Goal: Task Accomplishment & Management: Complete application form

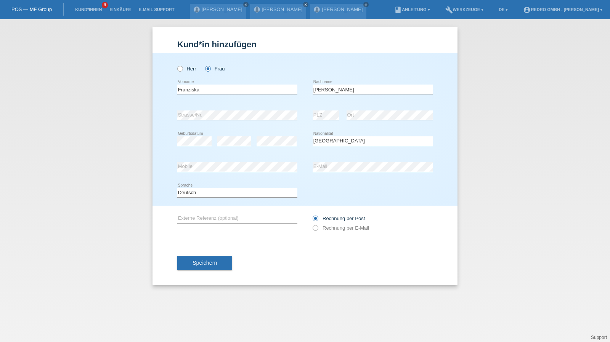
select select "DE"
click at [93, 6] on li "Kund*innen 9" at bounding box center [88, 9] width 34 height 19
click at [89, 11] on link "Kund*innen" at bounding box center [88, 9] width 34 height 5
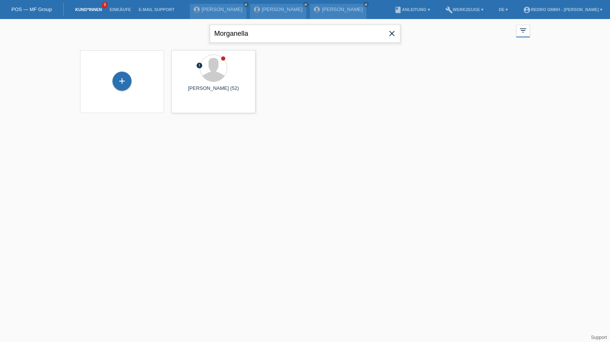
click at [263, 35] on input "Morganella" at bounding box center [305, 34] width 191 height 18
paste input "eligeni"
type input "Meligeni"
click at [188, 106] on span "Anzeigen" at bounding box center [193, 107] width 21 height 6
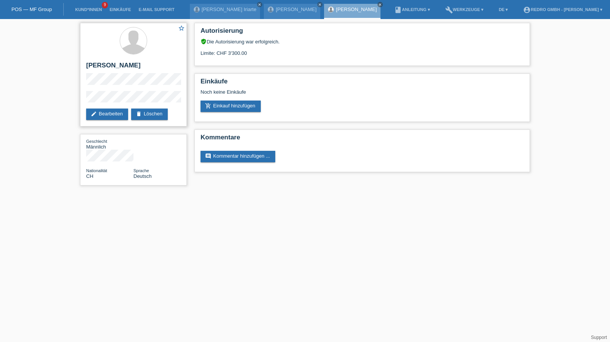
click at [117, 64] on h2 "Giacomo Pietro Meligeni" at bounding box center [133, 67] width 95 height 11
copy div "Giacomo Pietro Meligeni"
click at [98, 90] on div "star_border Giacomo Pietro Meligeni edit Bearbeiten delete Löschen" at bounding box center [133, 75] width 107 height 104
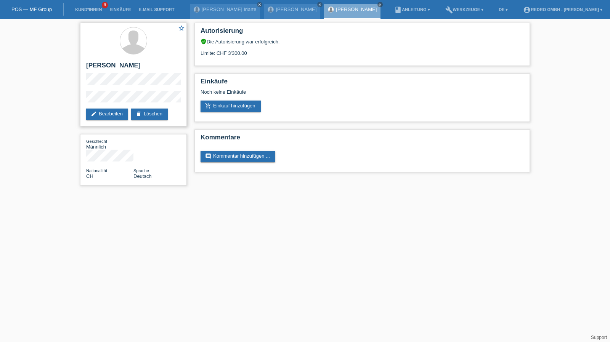
click at [98, 90] on div "star_border Giacomo Pietro Meligeni edit Bearbeiten delete Löschen" at bounding box center [133, 75] width 107 height 104
click at [67, 98] on div "star_border Giacomo Pietro Meligeni edit Bearbeiten delete Löschen Geschlecht M…" at bounding box center [305, 106] width 610 height 174
click at [123, 68] on h2 "Giacomo Pietro Meligeni" at bounding box center [133, 67] width 95 height 11
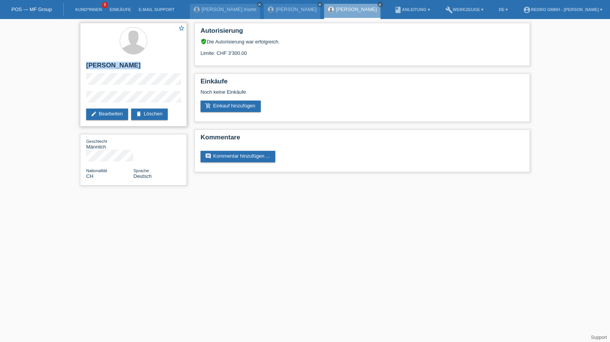
click at [123, 68] on h2 "Giacomo Pietro Meligeni" at bounding box center [133, 67] width 95 height 11
copy div "Giacomo Pietro Meligeni"
click at [85, 10] on link "Kund*innen" at bounding box center [88, 9] width 34 height 5
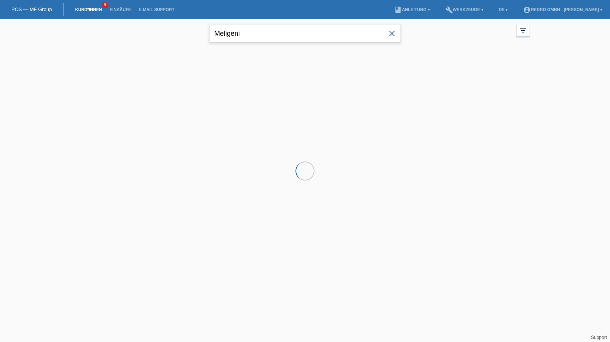
click at [246, 29] on input "Meligeni" at bounding box center [305, 34] width 191 height 18
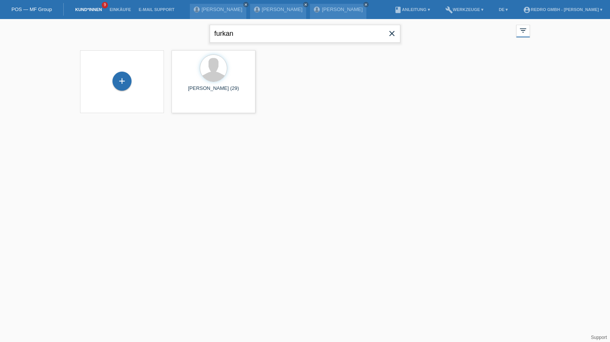
type input "furkan"
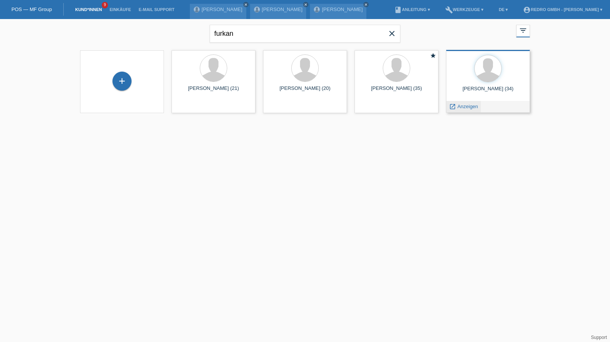
click at [467, 105] on span "Anzeigen" at bounding box center [467, 107] width 21 height 6
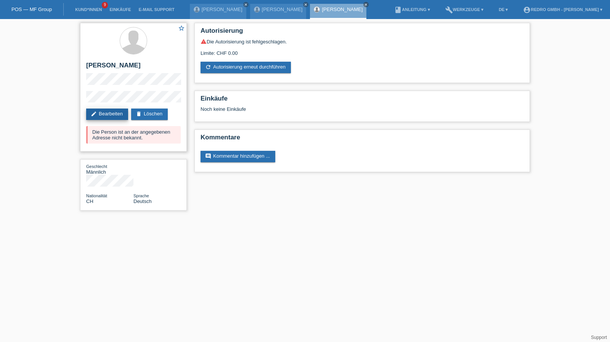
click at [122, 116] on link "edit Bearbeiten" at bounding box center [107, 114] width 42 height 11
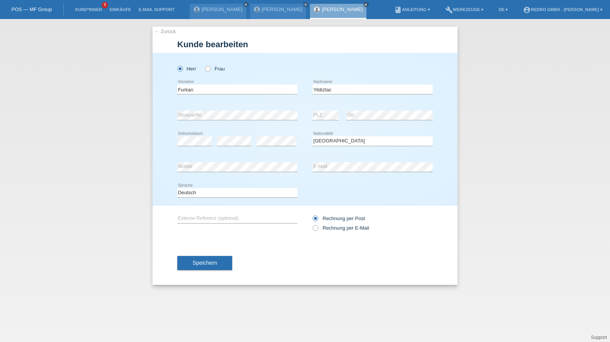
select select "CH"
click at [215, 270] on button "Speichern" at bounding box center [204, 263] width 55 height 14
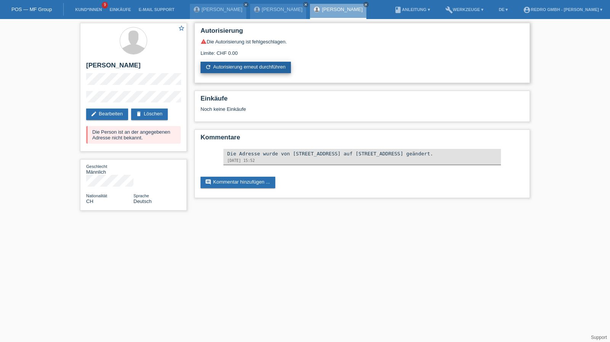
click at [231, 70] on link "refresh Autorisierung erneut durchführen" at bounding box center [246, 67] width 90 height 11
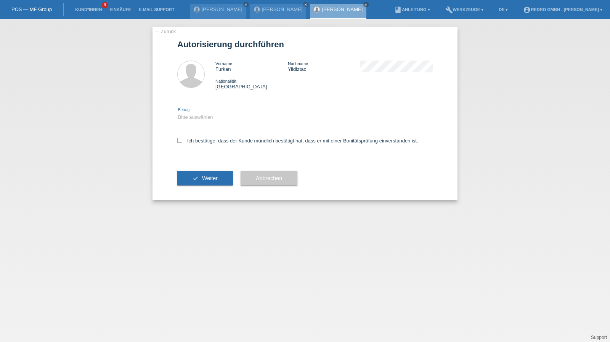
click at [208, 122] on select "Bitte auswählen CHF 1.00 - CHF 499.00 CHF 500.00 - CHF 1'999.00 CHF 2'000.00 - …" at bounding box center [237, 117] width 120 height 9
select select "1"
click at [177, 113] on select "Bitte auswählen CHF 1.00 - CHF 499.00 CHF 500.00 - CHF 1'999.00 CHF 2'000.00 - …" at bounding box center [237, 117] width 120 height 9
click at [203, 143] on label "Ich bestätige, dass der Kunde mündlich bestätigt hat, dass er mit einer Bonität…" at bounding box center [297, 141] width 241 height 6
click at [182, 143] on input "Ich bestätige, dass der Kunde mündlich bestätigt hat, dass er mit einer Bonität…" at bounding box center [179, 140] width 5 height 5
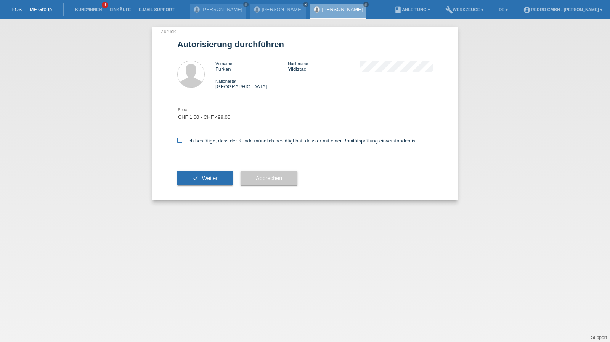
checkbox input "true"
click at [204, 173] on button "check Weiter" at bounding box center [205, 178] width 56 height 14
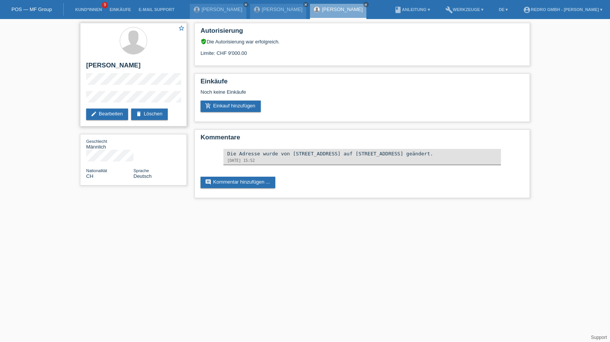
click at [103, 61] on div "star_border Furkan [GEOGRAPHIC_DATA] edit Bearbeiten delete Löschen" at bounding box center [133, 75] width 107 height 104
click at [103, 61] on div "star_border Furkan Yildiztac edit Bearbeiten delete Löschen" at bounding box center [133, 75] width 107 height 104
copy div "[PERSON_NAME]"
click at [70, 97] on div "star_border Furkan Yildiztac edit Bearbeiten delete Löschen Geschlecht Männlich…" at bounding box center [305, 112] width 610 height 187
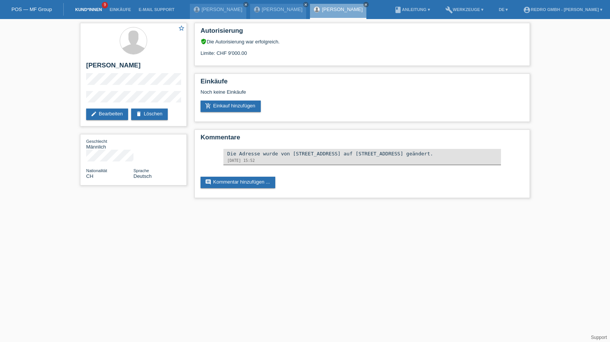
click at [88, 10] on link "Kund*innen" at bounding box center [88, 9] width 34 height 5
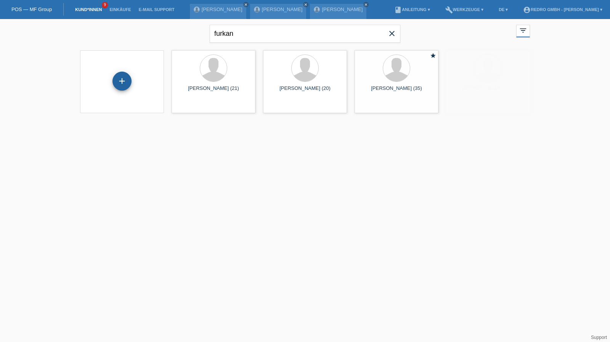
click at [122, 76] on div "+" at bounding box center [121, 81] width 19 height 19
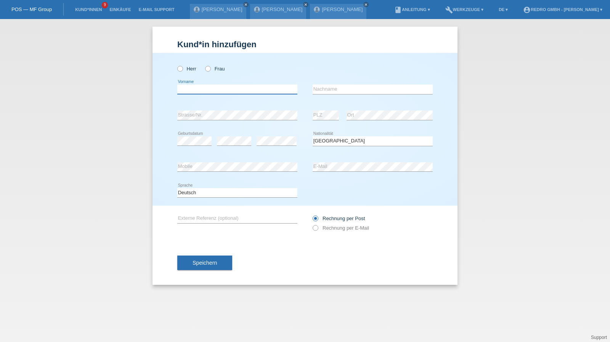
click at [222, 88] on input "text" at bounding box center [237, 90] width 120 height 10
type input "Liridon"
type input "Murtezi"
select select "CH"
click at [219, 255] on div "Speichern" at bounding box center [304, 263] width 255 height 44
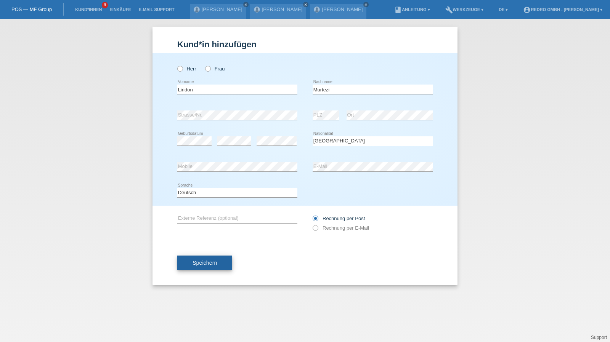
click at [217, 257] on button "Speichern" at bounding box center [204, 263] width 55 height 14
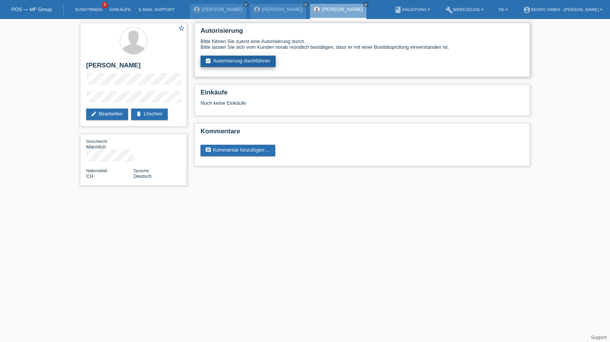
click at [232, 61] on link "assignment_turned_in Autorisierung durchführen" at bounding box center [238, 61] width 75 height 11
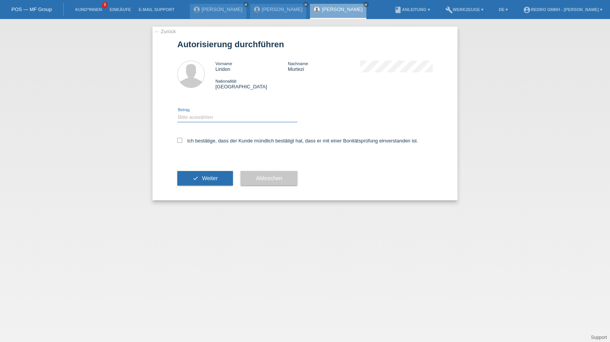
click at [217, 116] on select "Bitte auswählen CHF 1.00 - CHF 499.00 CHF 500.00 - CHF 1'999.00 CHF 2'000.00 - …" at bounding box center [237, 117] width 120 height 9
select select "1"
click at [177, 113] on select "Bitte auswählen CHF 1.00 - CHF 499.00 CHF 500.00 - CHF 1'999.00 CHF 2'000.00 - …" at bounding box center [237, 117] width 120 height 9
click at [206, 140] on label "Ich bestätige, dass der Kunde mündlich bestätigt hat, dass er mit einer Bonität…" at bounding box center [297, 141] width 241 height 6
click at [182, 140] on input "Ich bestätige, dass der Kunde mündlich bestätigt hat, dass er mit einer Bonität…" at bounding box center [179, 140] width 5 height 5
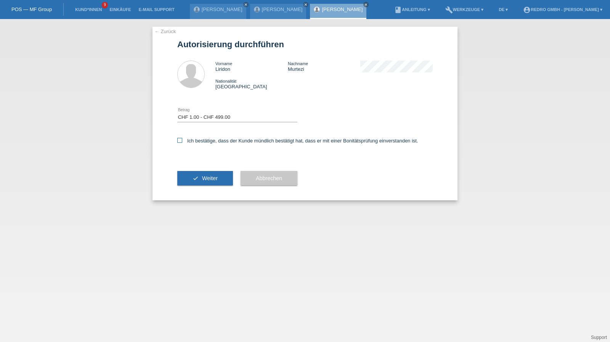
checkbox input "true"
click at [201, 184] on button "check Weiter" at bounding box center [205, 178] width 56 height 14
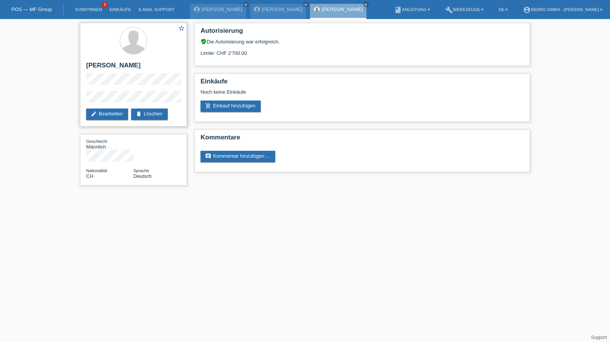
click at [98, 64] on h2 "[PERSON_NAME]" at bounding box center [133, 67] width 95 height 11
copy div "[PERSON_NAME]"
click at [70, 99] on div "star_border Liridon Murtezi edit Bearbeiten delete Löschen Geschlecht Männlich …" at bounding box center [305, 106] width 610 height 174
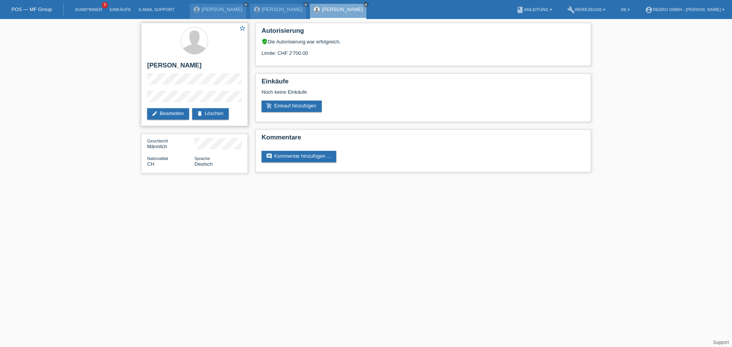
click at [172, 65] on h2 "Liridon Murtezi" at bounding box center [194, 67] width 95 height 11
copy div "Liridon Murtezi"
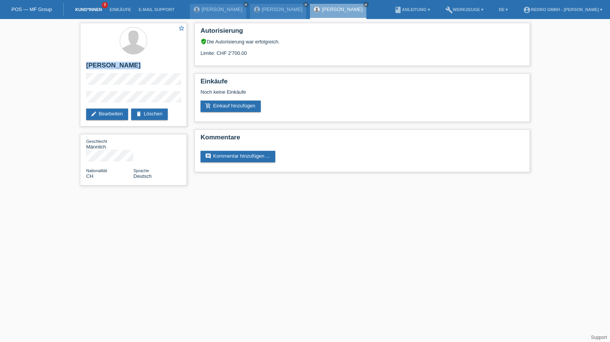
click at [92, 9] on link "Kund*innen" at bounding box center [88, 9] width 34 height 5
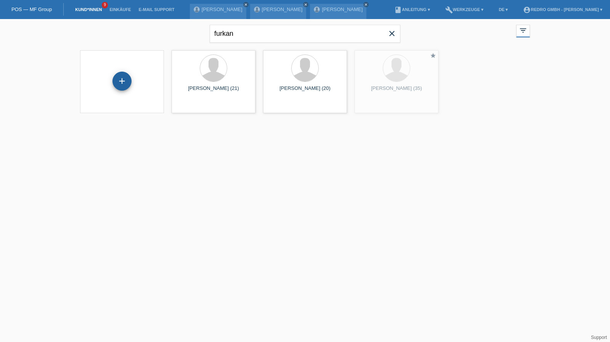
click at [116, 80] on div "+" at bounding box center [121, 81] width 19 height 19
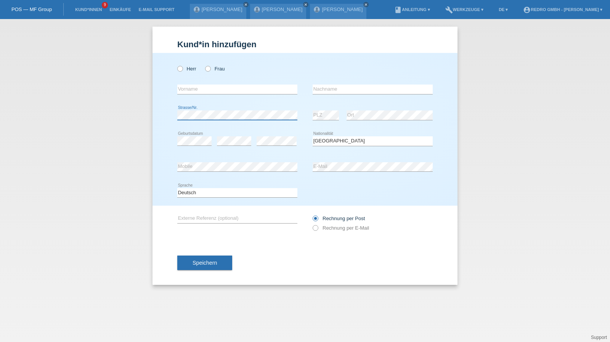
click at [321, 118] on div "error Strasse/Nr. error PLZ error Ort" at bounding box center [304, 116] width 255 height 26
click at [342, 93] on input "text" at bounding box center [373, 90] width 120 height 10
type input "Weyel"
click at [342, 140] on select "Bitte auswählen... Schweiz Deutschland Liechtenstein Österreich ------------ Af…" at bounding box center [373, 140] width 120 height 9
click at [342, 139] on select "Bitte auswählen... Schweiz Deutschland Liechtenstein Österreich ------------ Af…" at bounding box center [373, 140] width 120 height 9
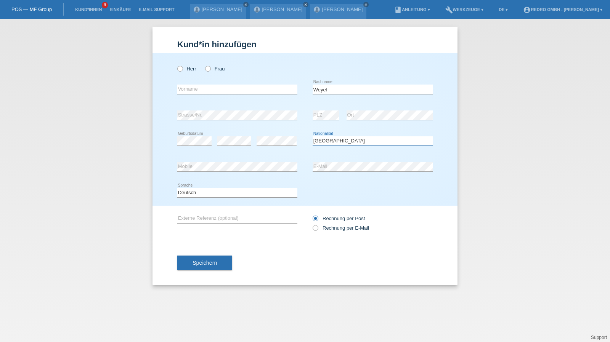
select select "DE"
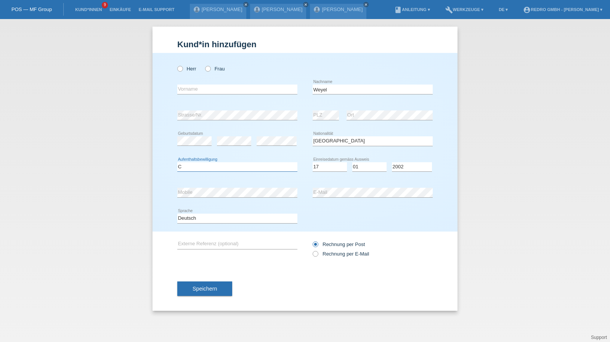
select select "C"
select select "17"
click at [198, 288] on span "Speichern" at bounding box center [205, 289] width 24 height 6
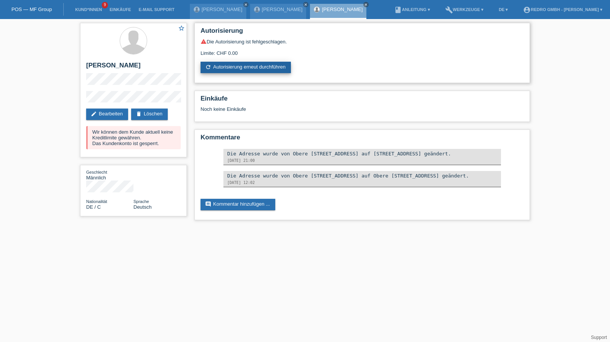
click at [240, 61] on div "warning Die Autorisierung ist fehlgeschlagen. Limite: CHF 0.00 refresh Autorisi…" at bounding box center [362, 56] width 323 height 35
click at [238, 63] on link "refresh Autorisierung erneut durchführen" at bounding box center [246, 67] width 90 height 11
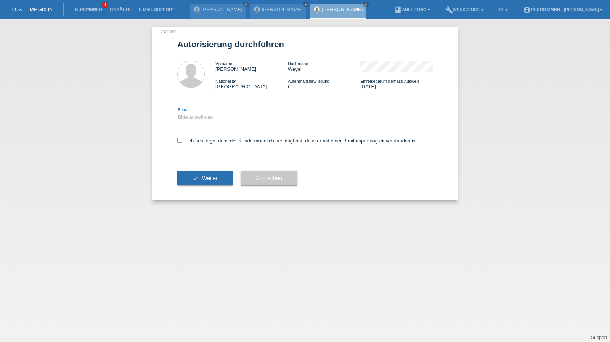
click at [202, 117] on select "Bitte auswählen CHF 1.00 - CHF 499.00 CHF 500.00 - CHF 1'999.00 CHF 2'000.00 - …" at bounding box center [237, 117] width 120 height 9
select select "1"
click at [177, 113] on select "Bitte auswählen CHF 1.00 - CHF 499.00 CHF 500.00 - CHF 1'999.00 CHF 2'000.00 - …" at bounding box center [237, 117] width 120 height 9
click at [192, 142] on label "Ich bestätige, dass der Kunde mündlich bestätigt hat, dass er mit einer Bonität…" at bounding box center [297, 141] width 241 height 6
click at [182, 142] on input "Ich bestätige, dass der Kunde mündlich bestätigt hat, dass er mit einer Bonität…" at bounding box center [179, 140] width 5 height 5
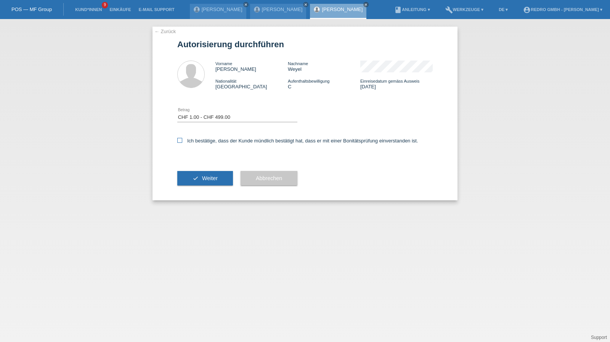
checkbox input "true"
click at [187, 182] on button "check Weiter" at bounding box center [205, 178] width 56 height 14
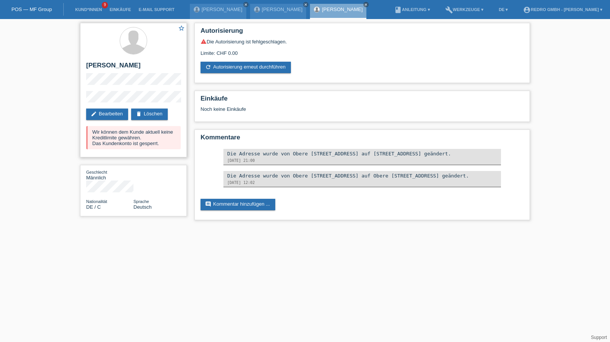
click at [105, 62] on h2 "[PERSON_NAME]" at bounding box center [133, 67] width 95 height 11
copy div "[PERSON_NAME]"
click at [83, 97] on div "star_border [PERSON_NAME] edit Bearbeiten delete Löschen Wir können dem Kunde a…" at bounding box center [133, 90] width 107 height 135
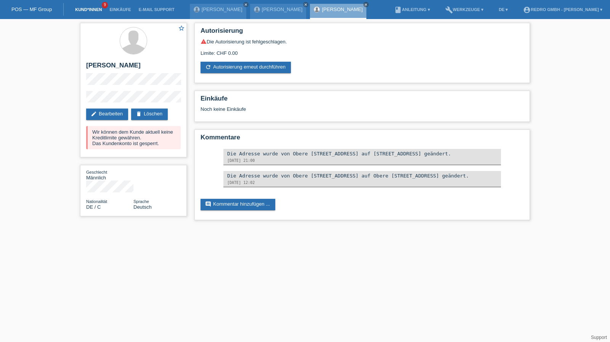
click at [91, 10] on link "Kund*innen" at bounding box center [88, 9] width 34 height 5
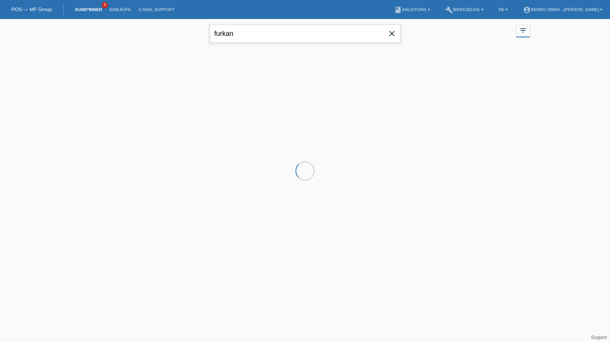
click at [255, 37] on input "furkan" at bounding box center [305, 34] width 191 height 18
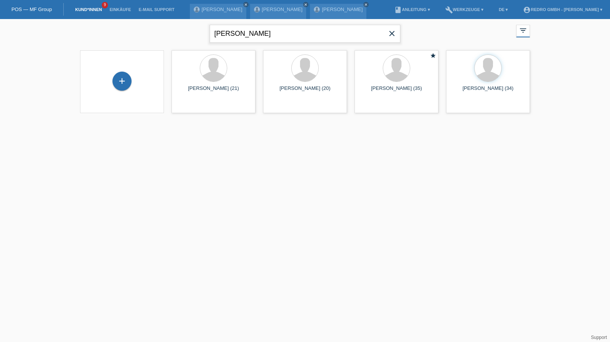
type input "marcin"
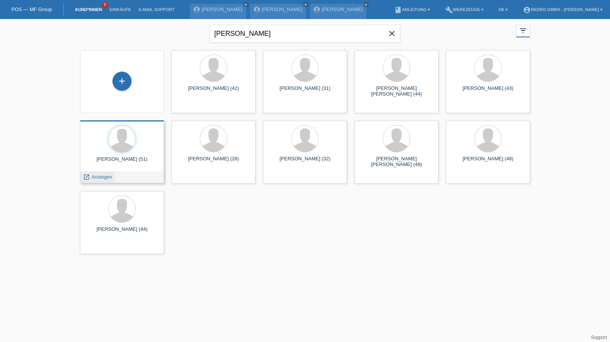
click at [109, 175] on span "Anzeigen" at bounding box center [101, 177] width 21 height 6
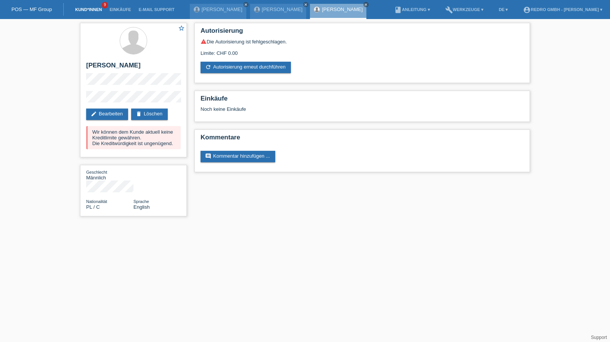
click at [87, 11] on link "Kund*innen" at bounding box center [88, 9] width 34 height 5
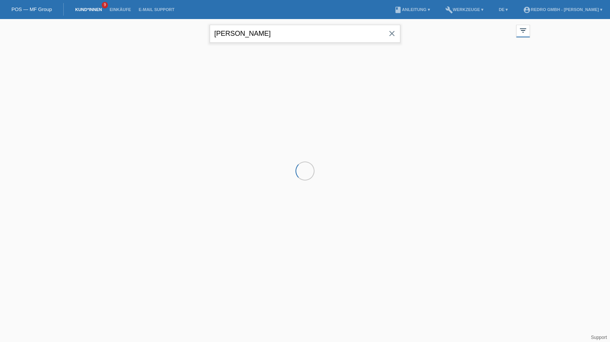
click at [256, 35] on input "[PERSON_NAME]" at bounding box center [305, 34] width 191 height 18
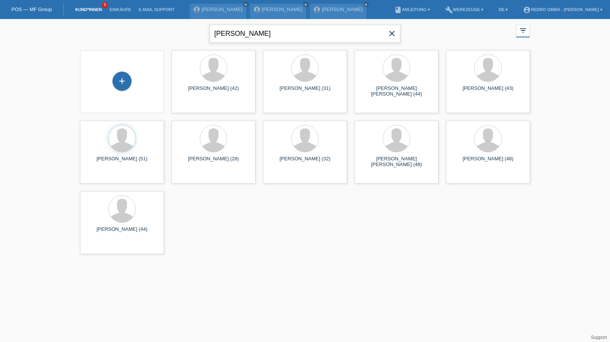
type input "[PERSON_NAME]"
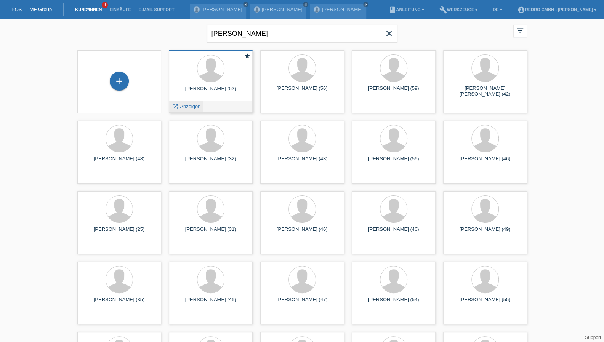
click at [194, 104] on span "Anzeigen" at bounding box center [190, 107] width 21 height 6
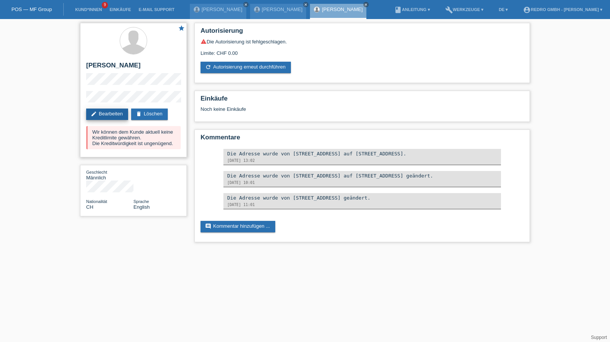
click at [108, 116] on link "edit Bearbeiten" at bounding box center [107, 114] width 42 height 11
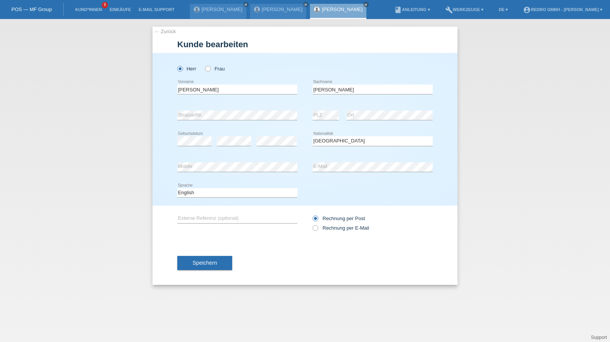
select select "CH"
click at [223, 92] on input "[PERSON_NAME]" at bounding box center [237, 90] width 120 height 10
click at [360, 90] on input "[PERSON_NAME]" at bounding box center [373, 90] width 120 height 10
paste input "[PERSON_NAME]"
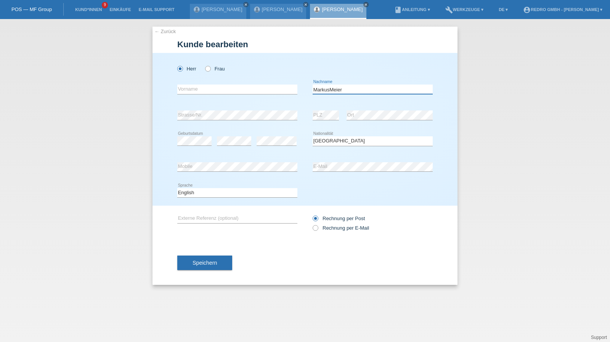
drag, startPoint x: 330, startPoint y: 93, endPoint x: 281, endPoint y: 90, distance: 48.8
click at [281, 90] on div "error Vorname MarkusMeier error Nachname" at bounding box center [304, 90] width 255 height 26
type input "[PERSON_NAME]"
click at [225, 92] on input "text" at bounding box center [237, 90] width 120 height 10
paste input "[PERSON_NAME]"
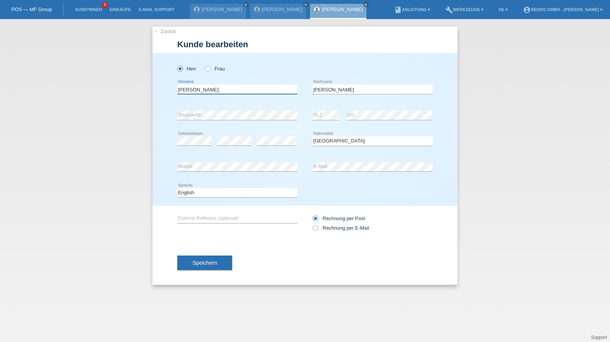
type input "[PERSON_NAME]"
click at [233, 87] on input "[PERSON_NAME]" at bounding box center [237, 90] width 120 height 10
click at [384, 73] on div "Herr Frau" at bounding box center [304, 65] width 255 height 24
click at [347, 88] on input "[PERSON_NAME]" at bounding box center [373, 90] width 120 height 10
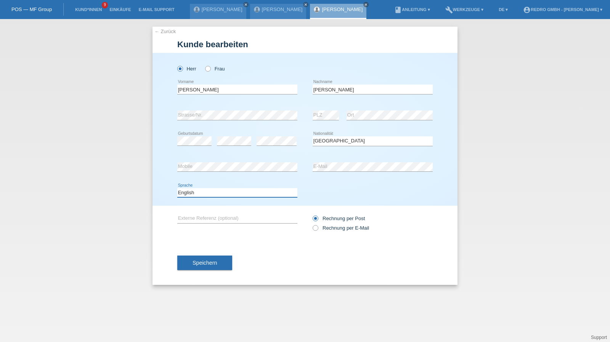
click at [186, 195] on select "Deutsch Français Italiano English" at bounding box center [237, 192] width 120 height 9
click at [177, 188] on select "Deutsch Français Italiano English" at bounding box center [237, 192] width 120 height 9
drag, startPoint x: 191, startPoint y: 189, endPoint x: 190, endPoint y: 196, distance: 7.8
click at [191, 189] on select "Deutsch Français Italiano English" at bounding box center [237, 192] width 120 height 9
select select "de"
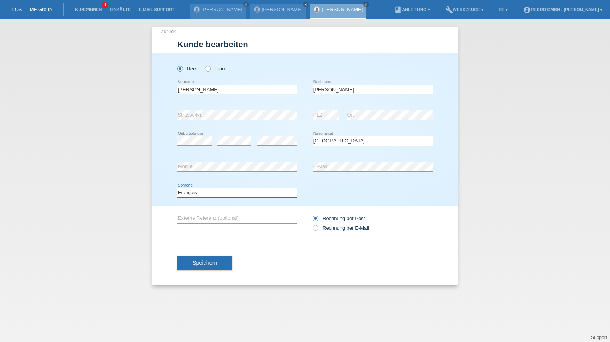
click at [177, 188] on select "Deutsch Français Italiano English" at bounding box center [237, 192] width 120 height 9
click at [194, 257] on button "Speichern" at bounding box center [204, 263] width 55 height 14
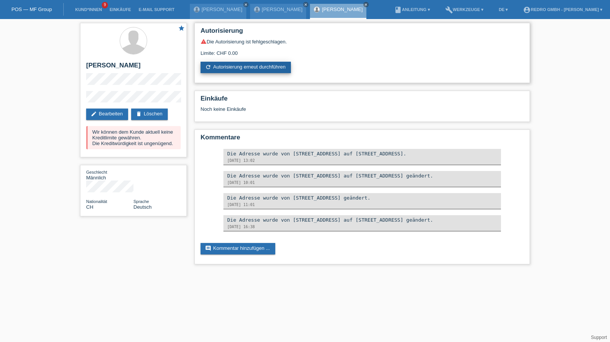
click at [235, 68] on link "refresh Autorisierung erneut durchführen" at bounding box center [246, 67] width 90 height 11
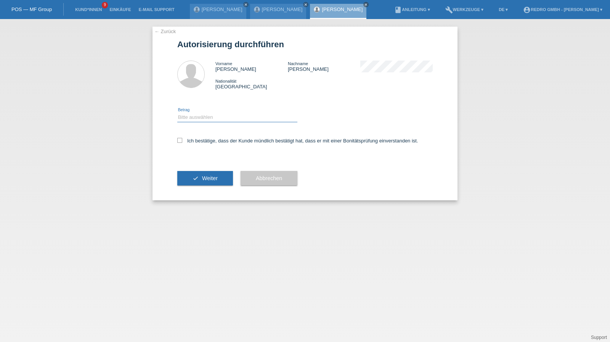
click at [207, 117] on select "Bitte auswählen CHF 1.00 - CHF 499.00 CHF 500.00 - CHF 1'999.00 CHF 2'000.00 - …" at bounding box center [237, 117] width 120 height 9
click at [177, 113] on select "Bitte auswählen CHF 1.00 - CHF 499.00 CHF 500.00 - CHF 1'999.00 CHF 2'000.00 - …" at bounding box center [237, 117] width 120 height 9
drag, startPoint x: 202, startPoint y: 116, endPoint x: 200, endPoint y: 122, distance: 5.6
click at [202, 116] on select "Bitte auswählen CHF 1.00 - CHF 499.00 CHF 500.00 - CHF 1'999.00 CHF 2'000.00 - …" at bounding box center [237, 117] width 120 height 9
select select "1"
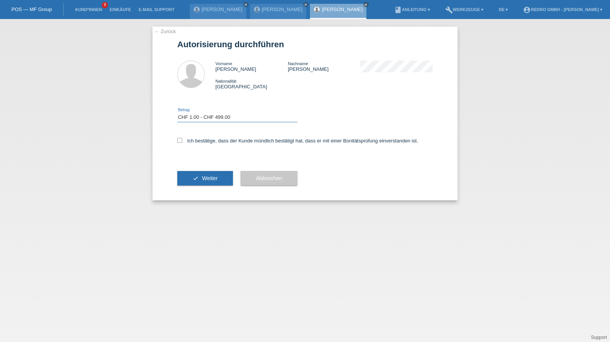
click at [177, 113] on select "Bitte auswählen CHF 1.00 - CHF 499.00 CHF 500.00 - CHF 1'999.00 CHF 2'000.00 - …" at bounding box center [237, 117] width 120 height 9
drag, startPoint x: 196, startPoint y: 141, endPoint x: 196, endPoint y: 178, distance: 36.6
click at [196, 144] on label "Ich bestätige, dass der Kunde mündlich bestätigt hat, dass er mit einer Bonität…" at bounding box center [297, 141] width 241 height 6
click at [182, 143] on input "Ich bestätige, dass der Kunde mündlich bestätigt hat, dass er mit einer Bonität…" at bounding box center [179, 140] width 5 height 5
checkbox input "true"
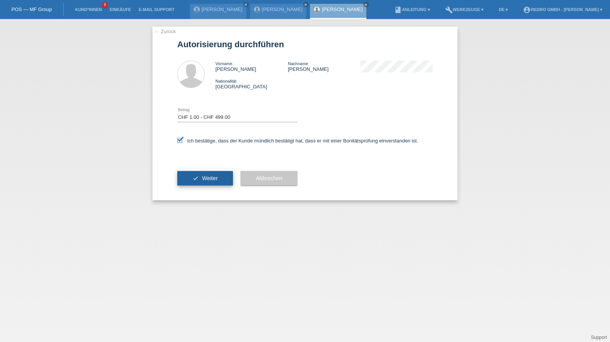
click at [196, 178] on button "check Weiter" at bounding box center [205, 178] width 56 height 14
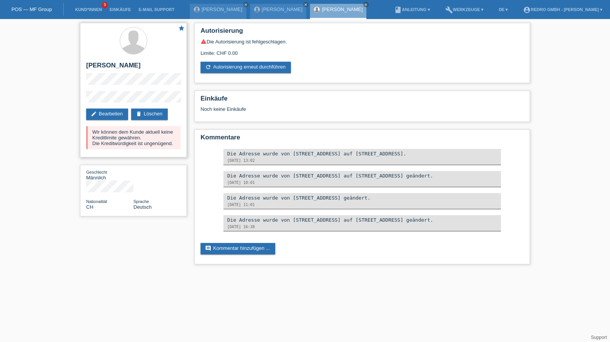
click at [111, 63] on h2 "[PERSON_NAME]" at bounding box center [133, 67] width 95 height 11
drag, startPoint x: 111, startPoint y: 63, endPoint x: 110, endPoint y: 58, distance: 5.7
click at [111, 63] on h2 "Markus Meier" at bounding box center [133, 67] width 95 height 11
copy div "Markus Meier"
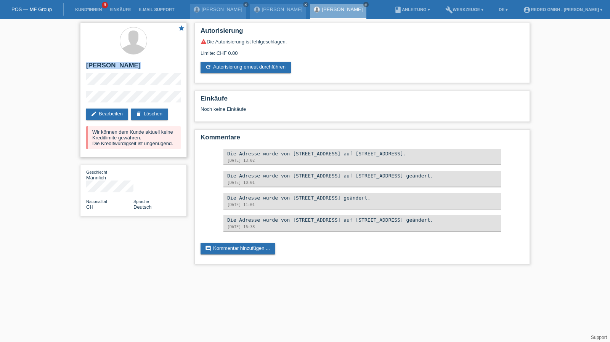
click at [110, 64] on h2 "Markus Meier" at bounding box center [133, 67] width 95 height 11
click at [99, 67] on h2 "Markus Meier" at bounding box center [133, 67] width 95 height 11
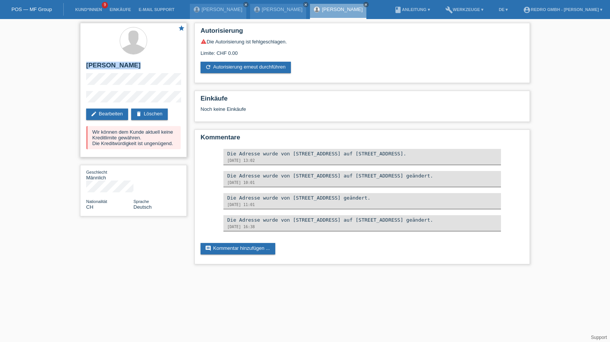
click at [99, 67] on h2 "Markus Meier" at bounding box center [133, 67] width 95 height 11
click at [95, 92] on div "star Markus Meier edit Bearbeiten delete Löschen Wir können dem Kunde aktuell k…" at bounding box center [133, 90] width 107 height 135
drag, startPoint x: 130, startPoint y: 90, endPoint x: 75, endPoint y: 87, distance: 55.0
click at [75, 103] on div "star Markus Meier edit Bearbeiten delete Löschen Wir können dem Kunde aktuell k…" at bounding box center [305, 145] width 610 height 253
click at [97, 8] on link "Kund*innen" at bounding box center [88, 9] width 34 height 5
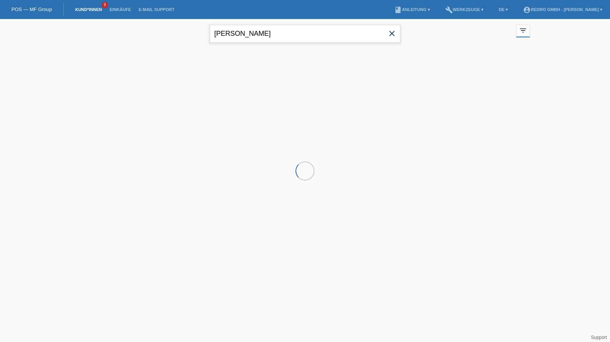
click at [247, 30] on input "[PERSON_NAME]" at bounding box center [305, 34] width 191 height 18
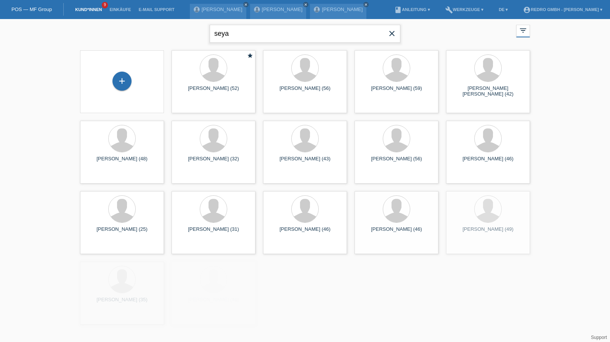
type input "seya"
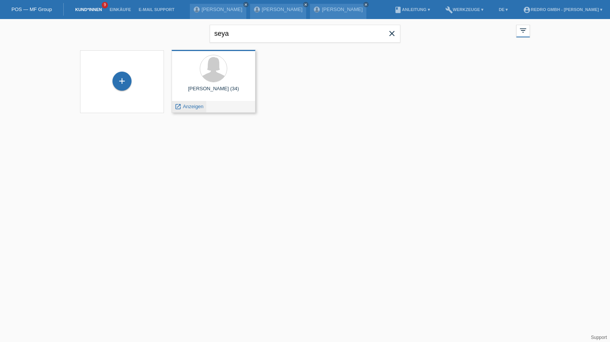
click at [191, 106] on span "Anzeigen" at bounding box center [193, 107] width 21 height 6
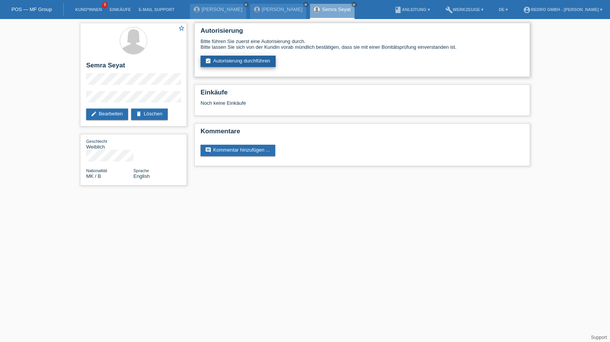
click at [231, 64] on link "assignment_turned_in Autorisierung durchführen" at bounding box center [238, 61] width 75 height 11
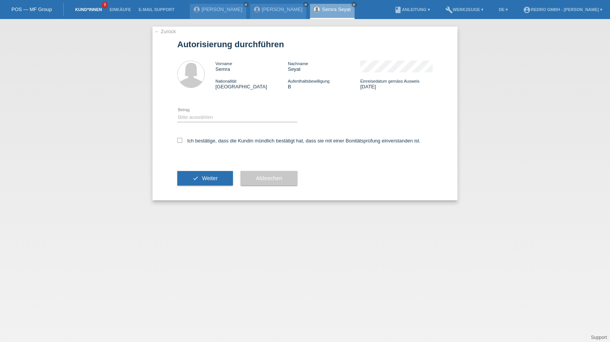
click at [82, 11] on link "Kund*innen" at bounding box center [88, 9] width 34 height 5
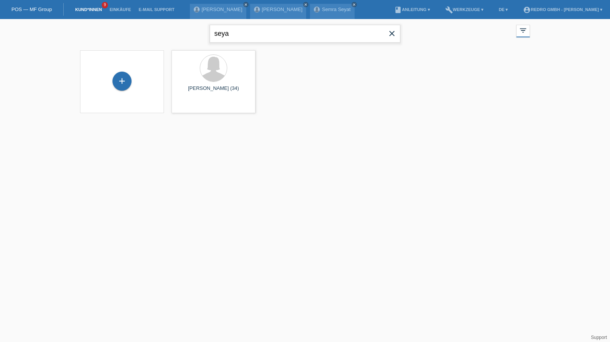
click at [285, 36] on input "seya" at bounding box center [305, 34] width 191 height 18
type input "[PERSON_NAME]"
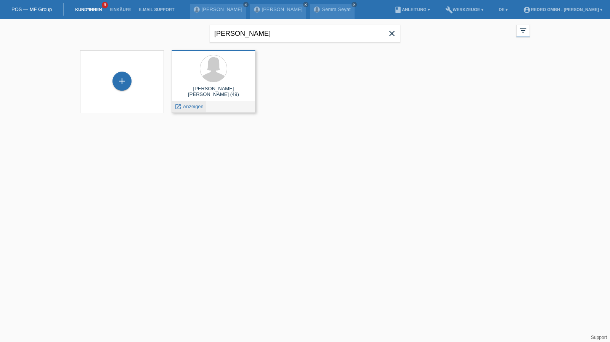
click at [187, 104] on span "Anzeigen" at bounding box center [193, 107] width 21 height 6
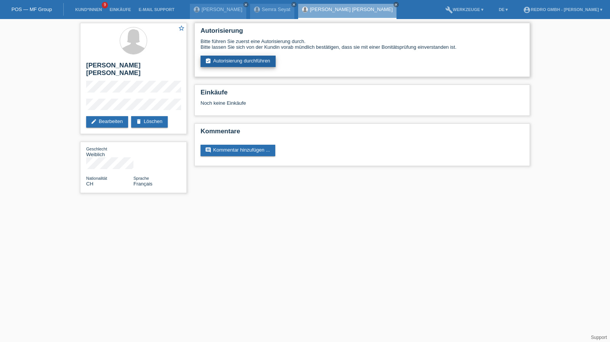
click at [255, 58] on link "assignment_turned_in Autorisierung durchführen" at bounding box center [238, 61] width 75 height 11
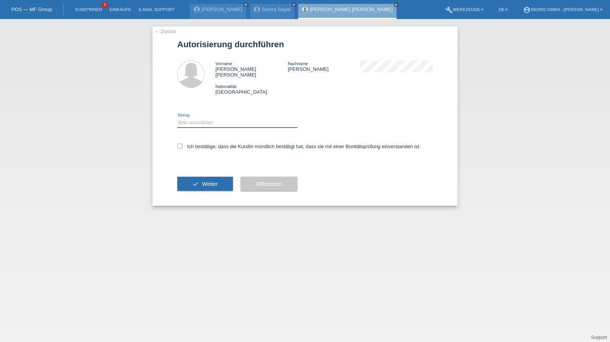
click at [207, 118] on select "Bitte auswählen CHF 1.00 - CHF 499.00 CHF 500.00 - CHF 1'999.00 CHF 2'000.00 - …" at bounding box center [237, 122] width 120 height 9
select select "1"
click at [177, 118] on select "Bitte auswählen CHF 1.00 - CHF 499.00 CHF 500.00 - CHF 1'999.00 CHF 2'000.00 - …" at bounding box center [237, 122] width 120 height 9
click at [195, 144] on label "Ich bestätige, dass die Kundin mündlich bestätigt hat, dass sie mit einer Bonit…" at bounding box center [298, 147] width 243 height 6
click at [182, 144] on input "Ich bestätige, dass die Kundin mündlich bestätigt hat, dass sie mit einer Bonit…" at bounding box center [179, 146] width 5 height 5
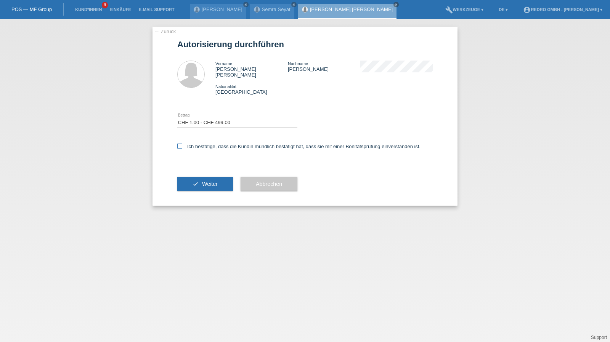
checkbox input "true"
click at [191, 180] on button "check Weiter" at bounding box center [205, 184] width 56 height 14
